Goal: Find specific page/section: Find specific page/section

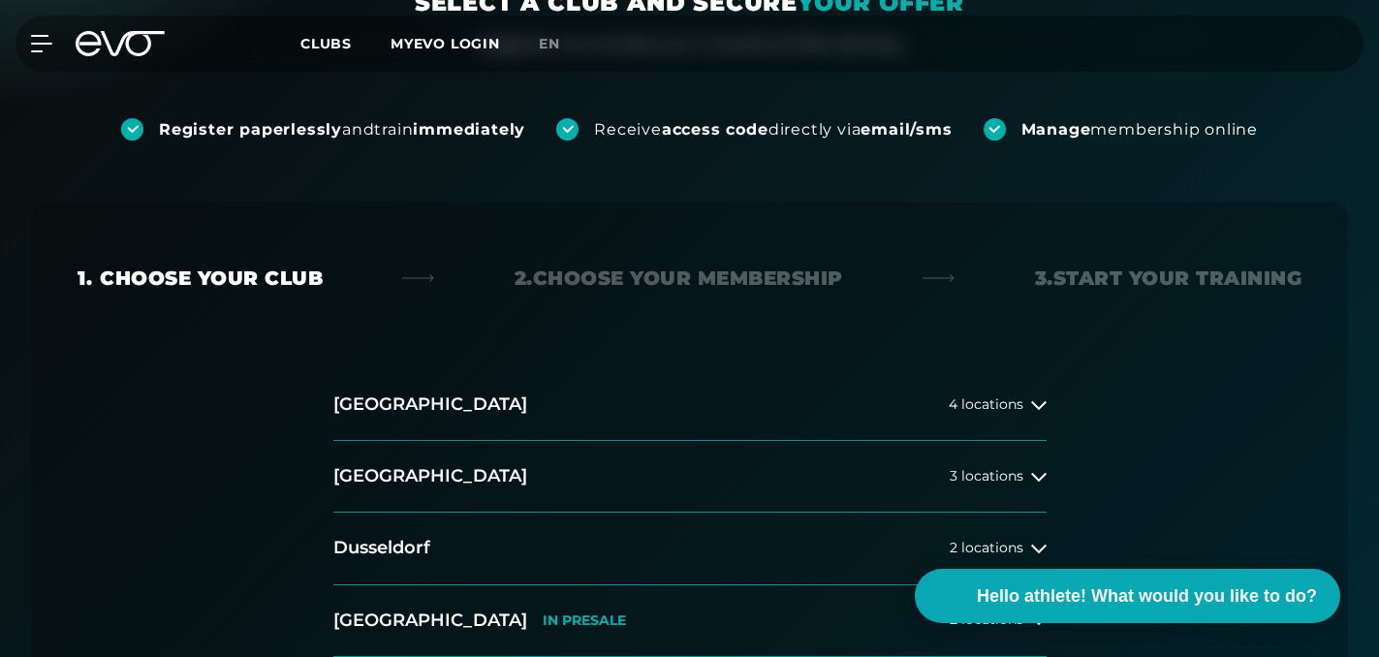
scroll to position [423, 0]
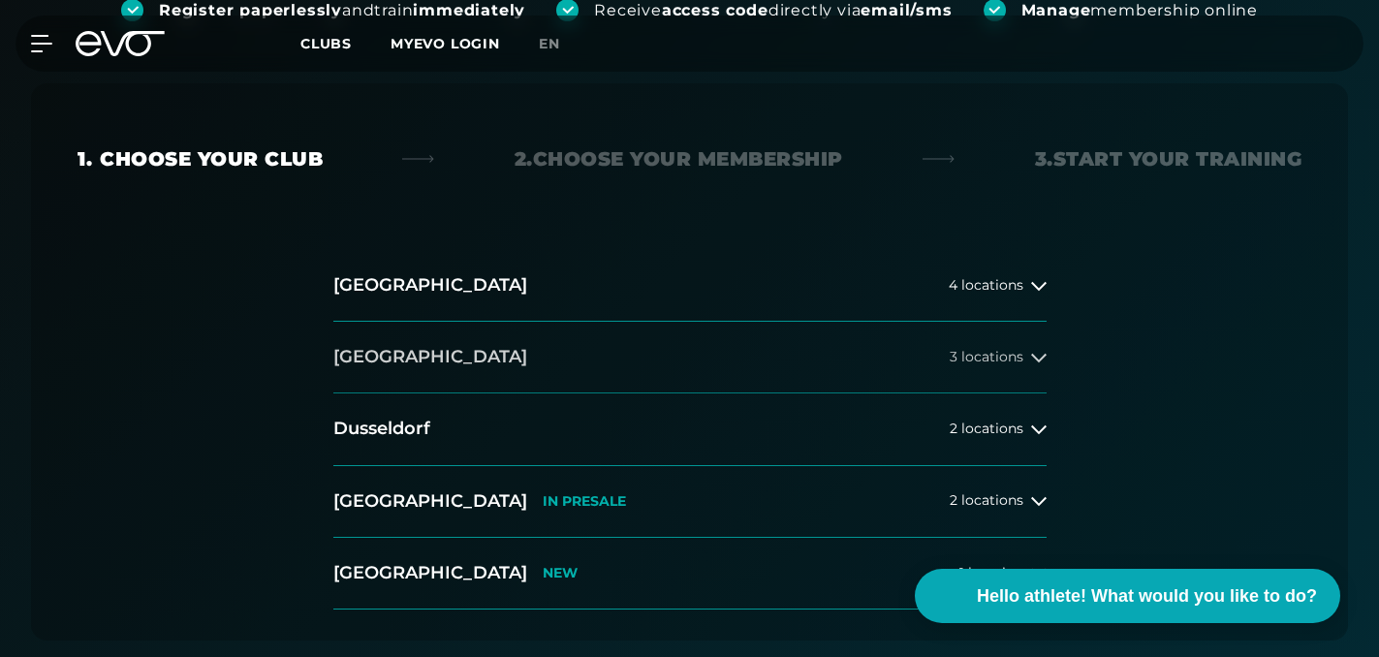
click at [993, 364] on font "locations" at bounding box center [992, 356] width 62 height 17
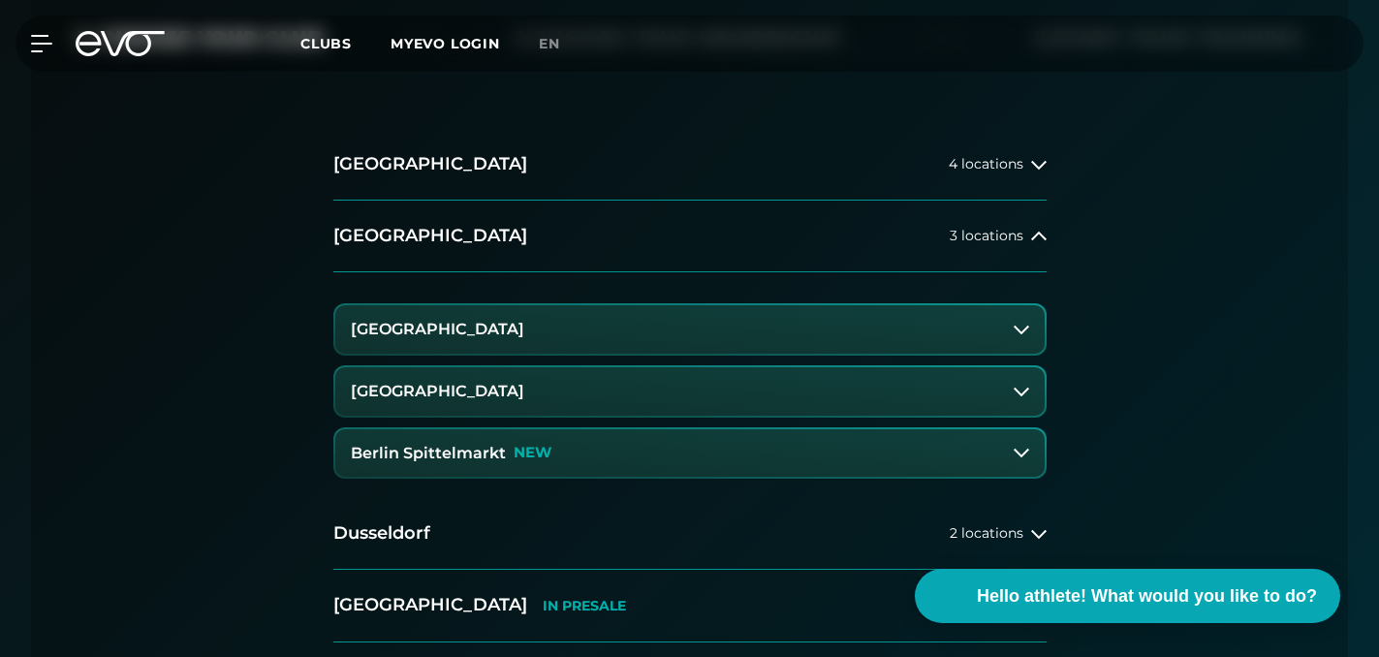
scroll to position [552, 0]
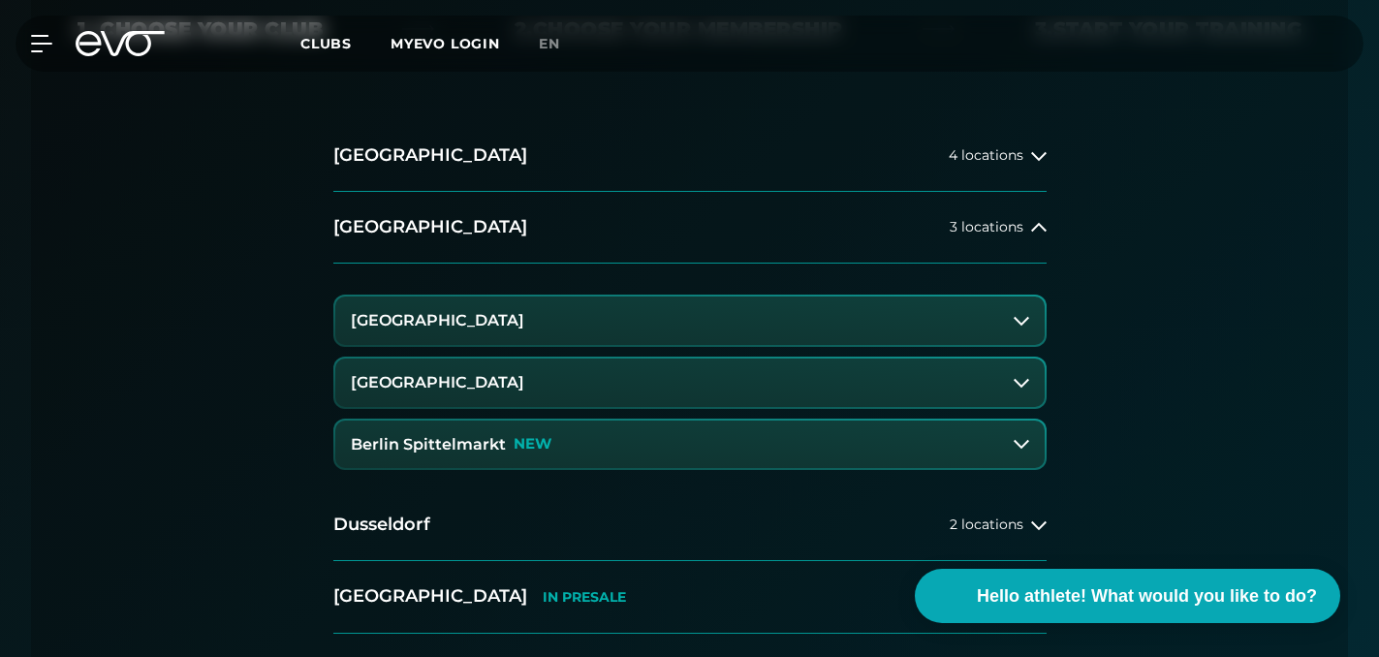
click at [955, 369] on button "[GEOGRAPHIC_DATA]" at bounding box center [689, 383] width 709 height 48
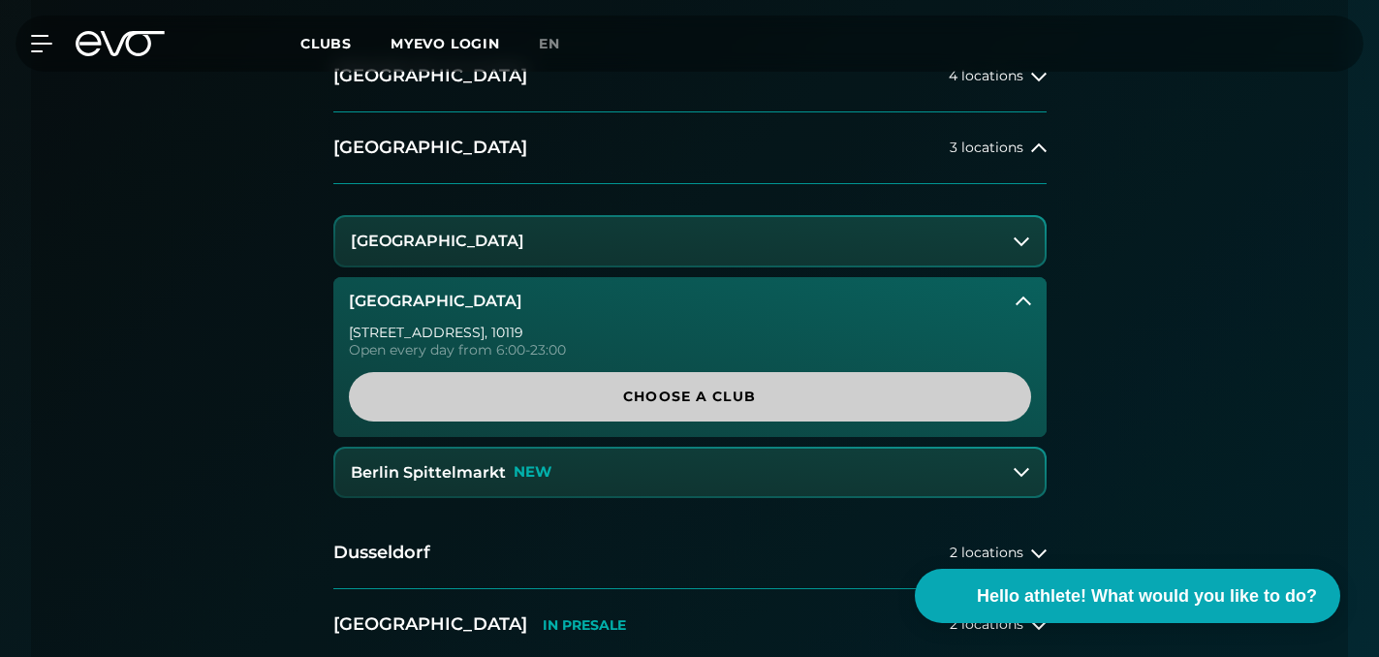
scroll to position [653, 0]
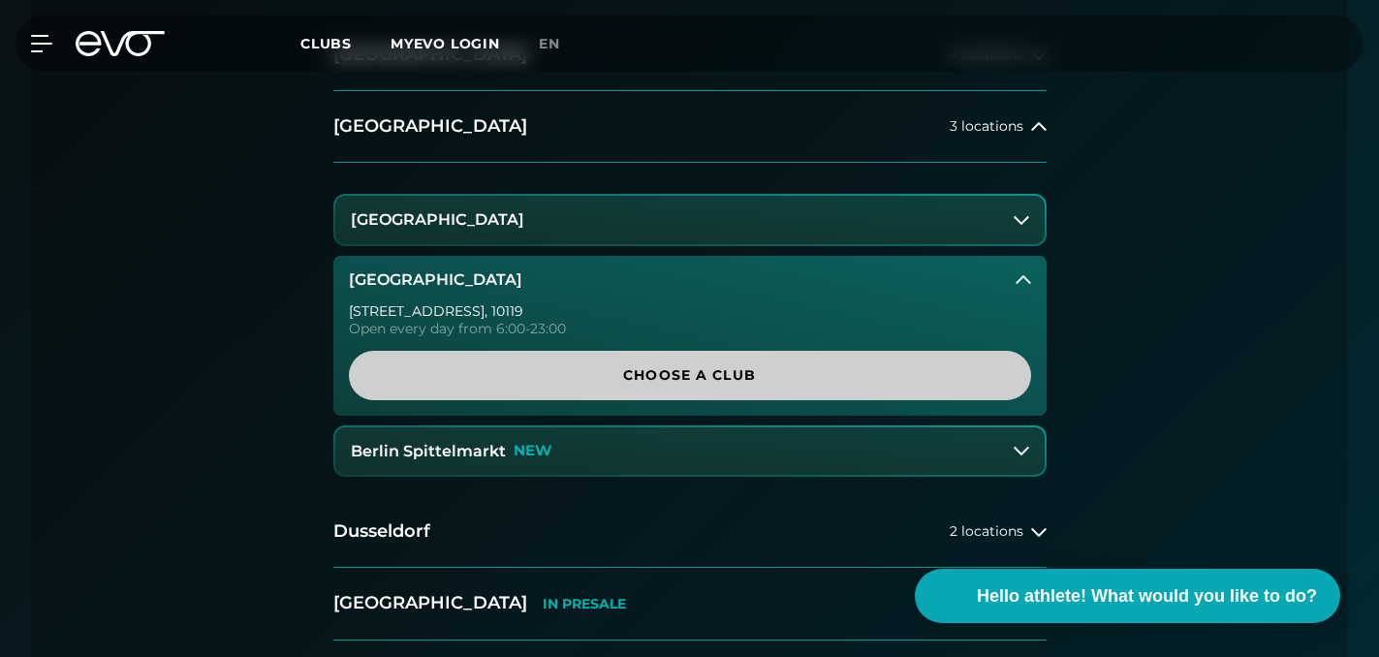
click at [835, 382] on span "Choose a club" at bounding box center [690, 375] width 636 height 20
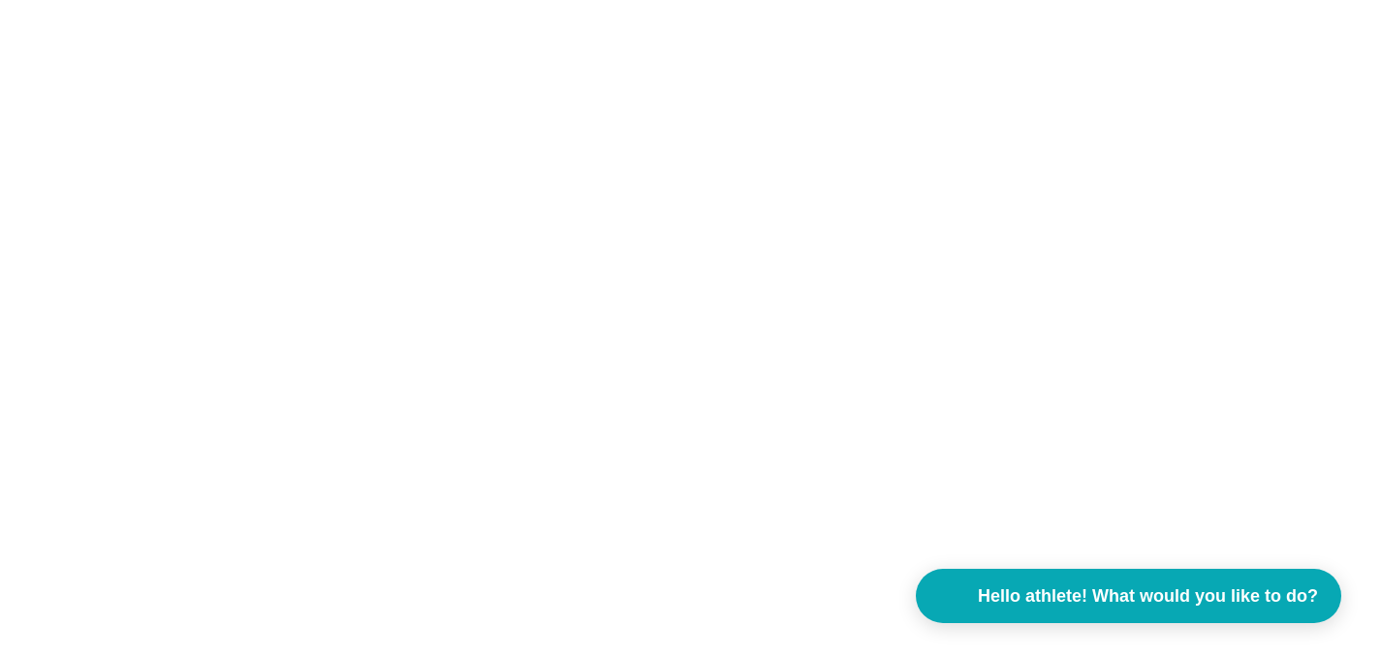
scroll to position [0, 0]
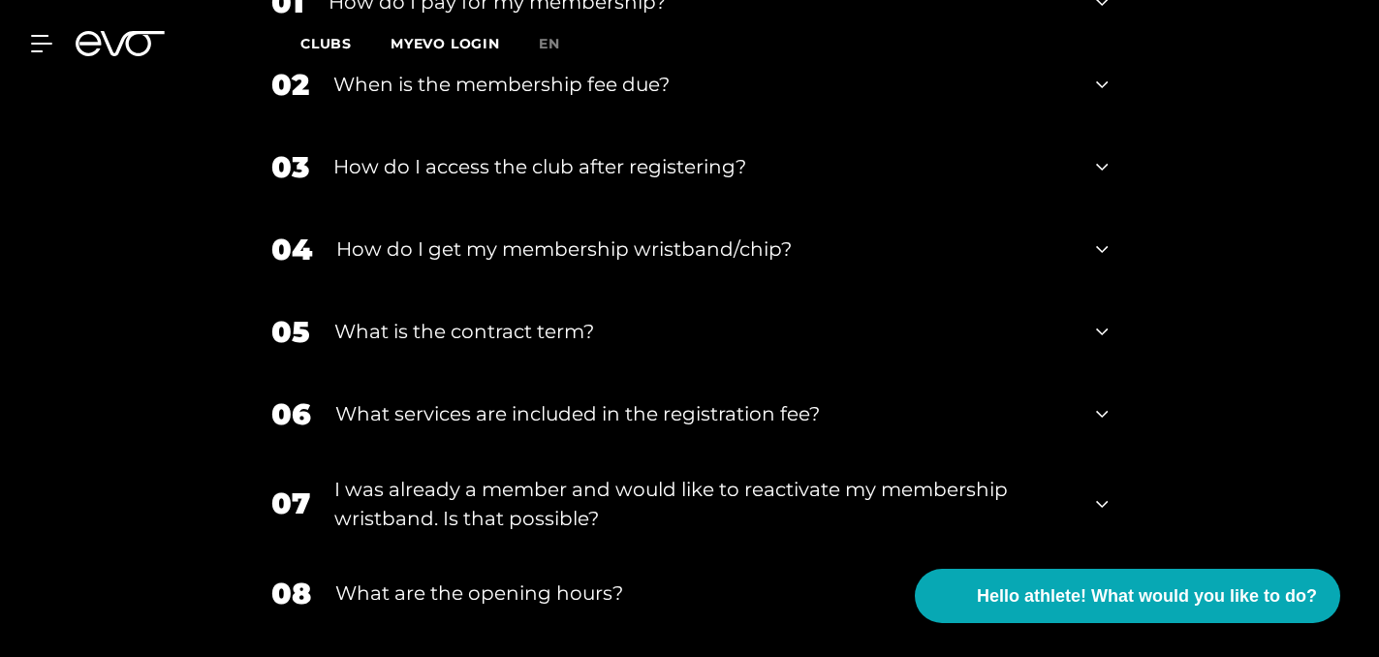
scroll to position [3340, 0]
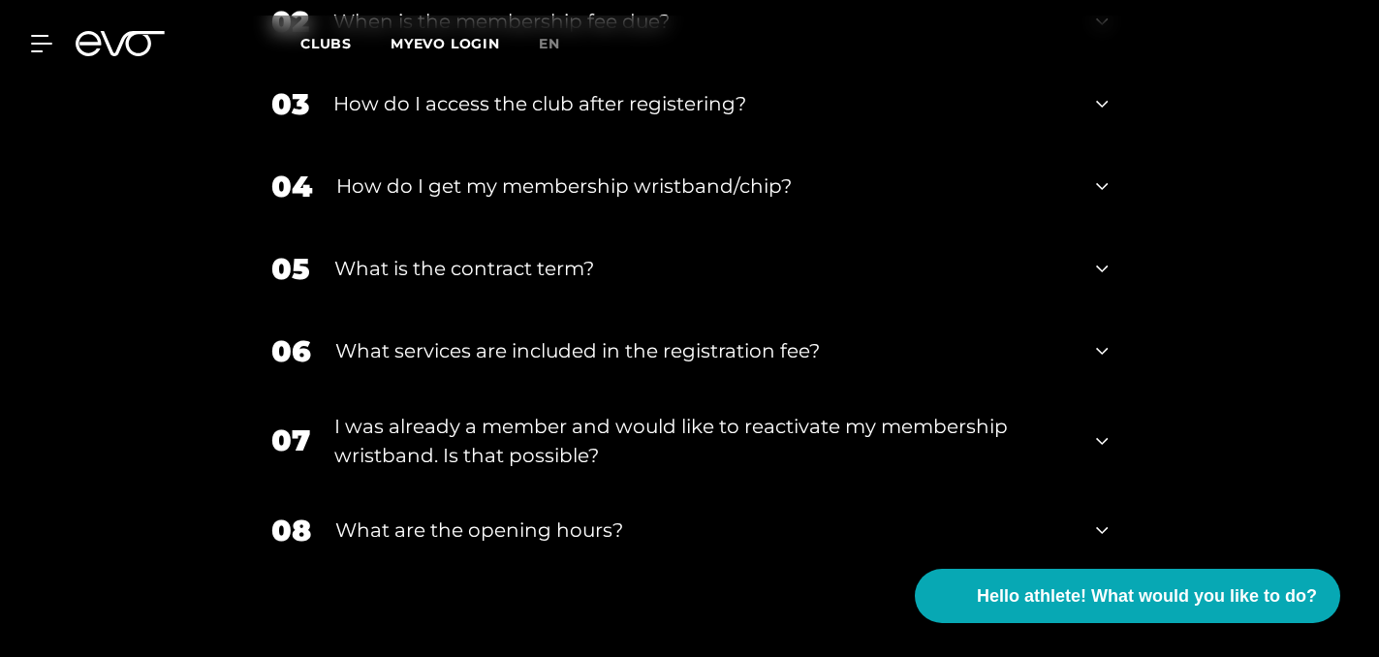
click at [646, 339] on font "What services are included in the registration fee?" at bounding box center [577, 350] width 485 height 23
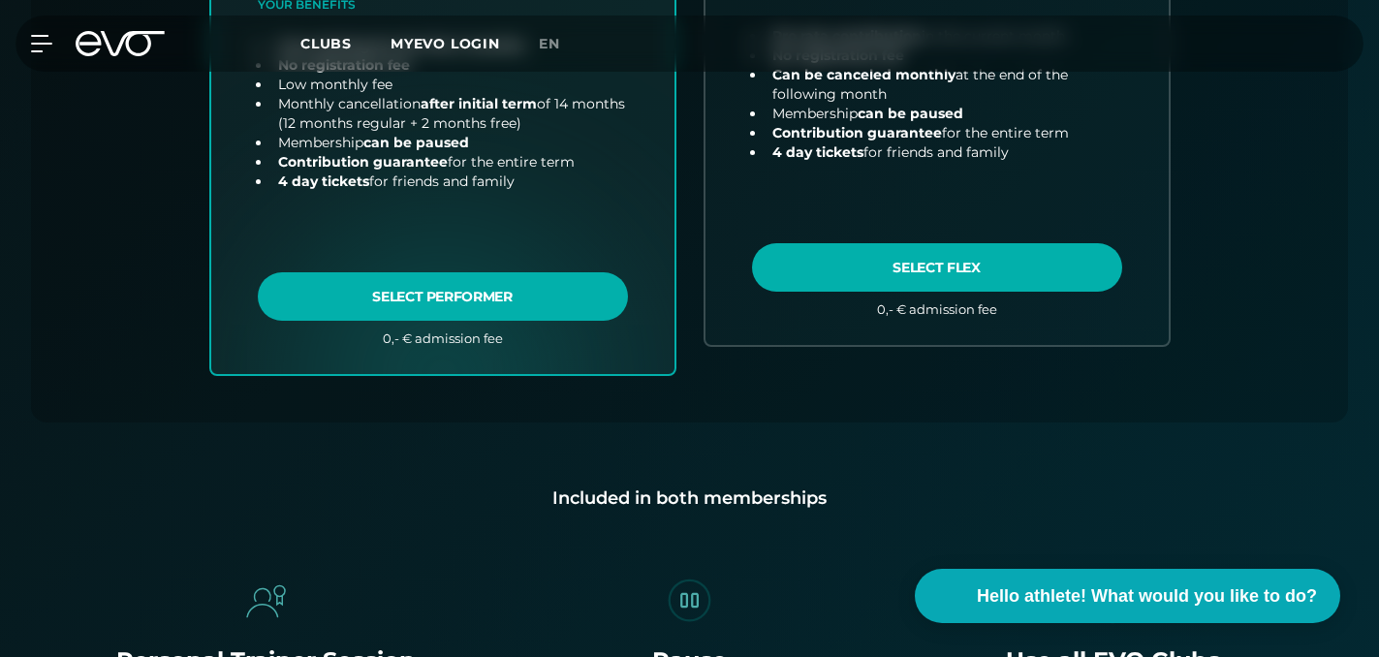
scroll to position [0, 0]
